Goal: Task Accomplishment & Management: Manage account settings

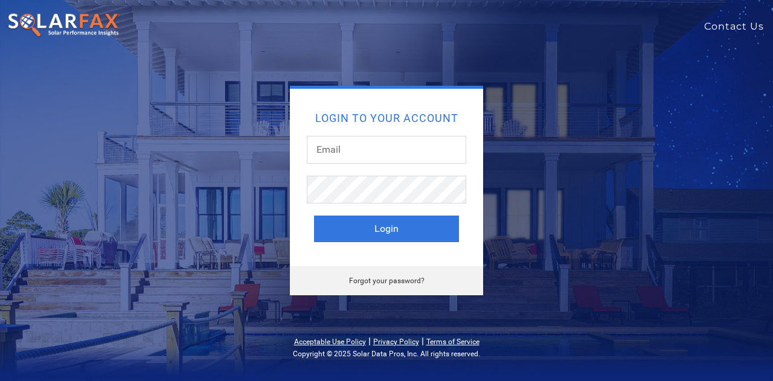
click at [732, 23] on link "Contact Us" at bounding box center [738, 26] width 69 height 14
click at [336, 147] on input "text" at bounding box center [386, 150] width 159 height 28
type input "[EMAIL_ADDRESS][DOMAIN_NAME]"
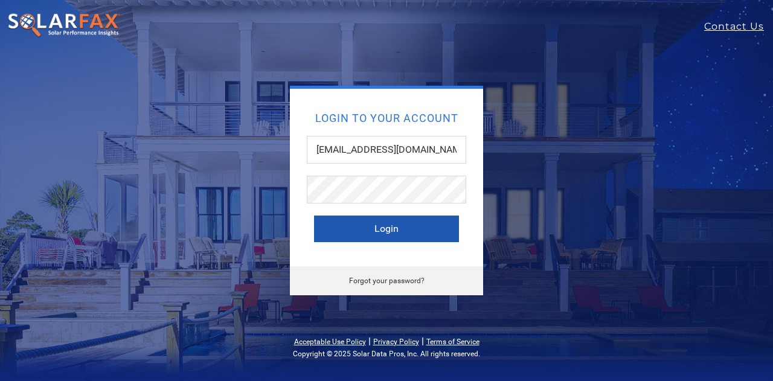
click at [386, 228] on button "Login" at bounding box center [386, 229] width 145 height 27
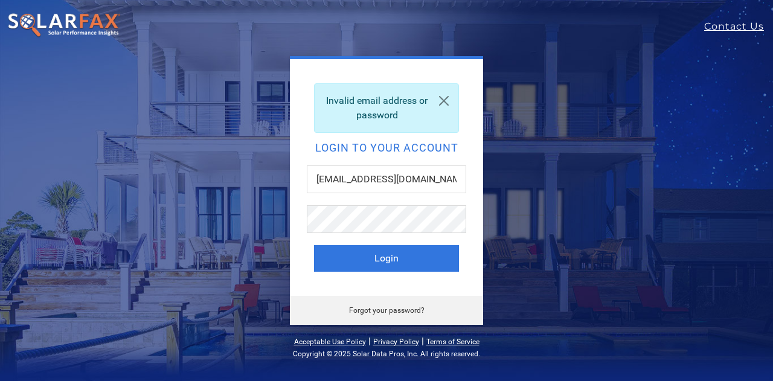
click at [380, 310] on link "Forgot your password?" at bounding box center [386, 310] width 75 height 8
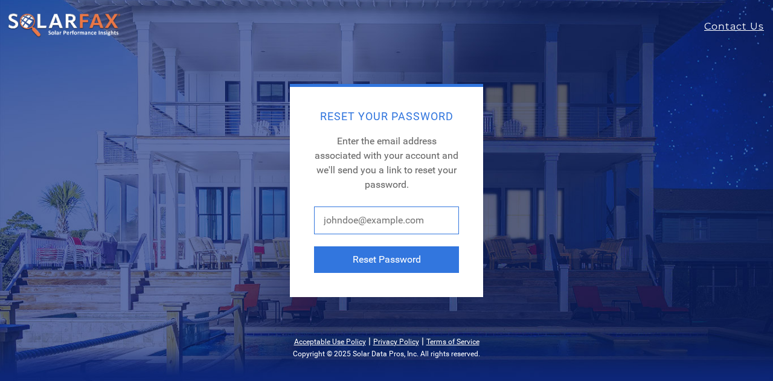
click at [357, 216] on input "text" at bounding box center [386, 220] width 145 height 28
type input "[EMAIL_ADDRESS][DOMAIN_NAME]"
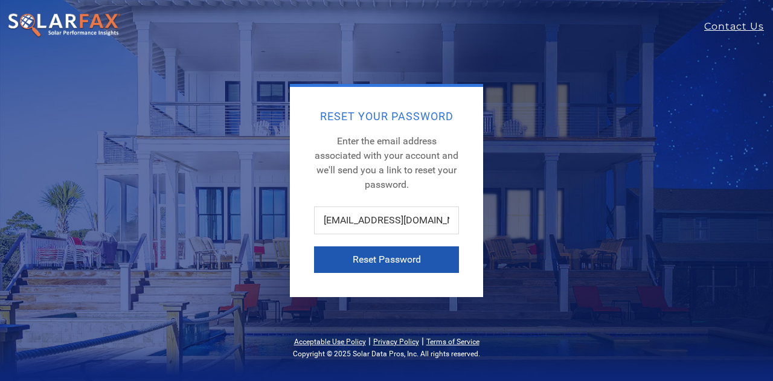
click at [385, 254] on button "Reset Password" at bounding box center [386, 259] width 145 height 27
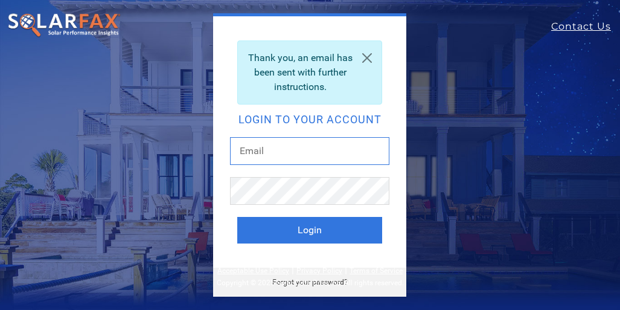
click at [258, 141] on input "text" at bounding box center [309, 151] width 159 height 28
type input "[EMAIL_ADDRESS][DOMAIN_NAME]"
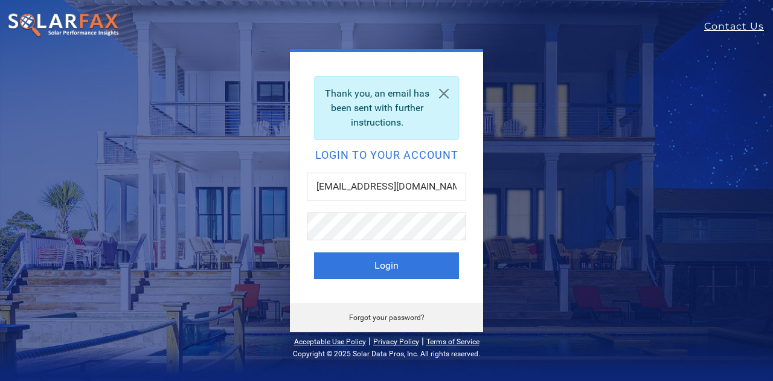
click at [380, 316] on link "Forgot your password?" at bounding box center [386, 317] width 75 height 8
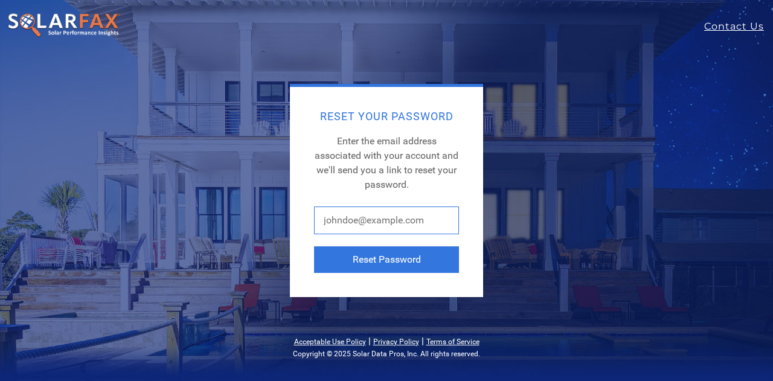
click at [336, 220] on input "text" at bounding box center [386, 220] width 145 height 28
type input "[EMAIL_ADDRESS][DOMAIN_NAME]"
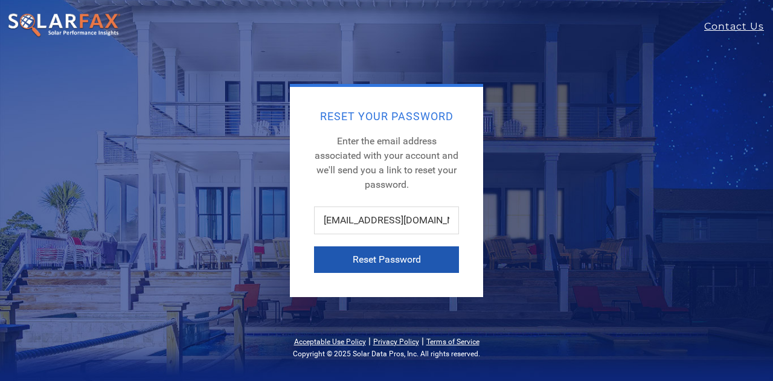
click at [389, 258] on button "Reset Password" at bounding box center [386, 259] width 145 height 27
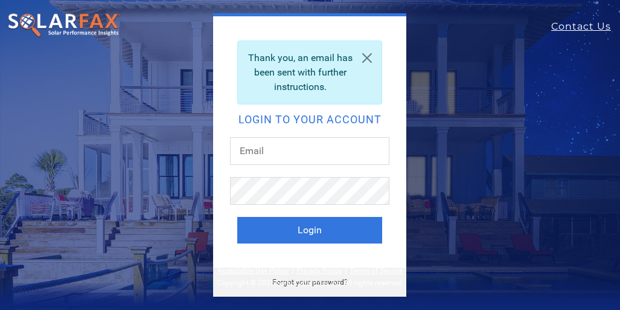
click at [170, 176] on div "Thank you, an email has been sent with further instructions. Login to your acco…" at bounding box center [310, 154] width 386 height 283
click at [572, 22] on link "Contact Us" at bounding box center [585, 26] width 69 height 14
